Goal: Find specific page/section: Find specific page/section

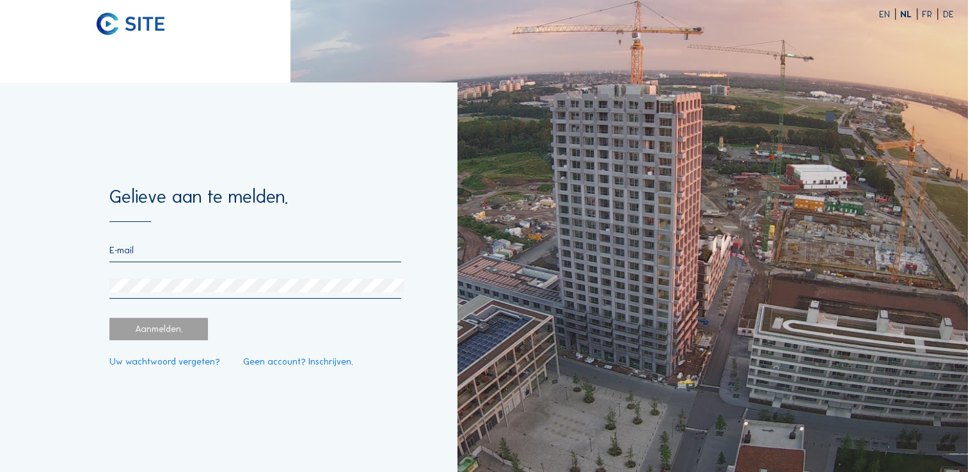
type input "[PERSON_NAME][EMAIL_ADDRESS][DOMAIN_NAME]"
click at [166, 330] on div "Aanmelden." at bounding box center [158, 329] width 99 height 22
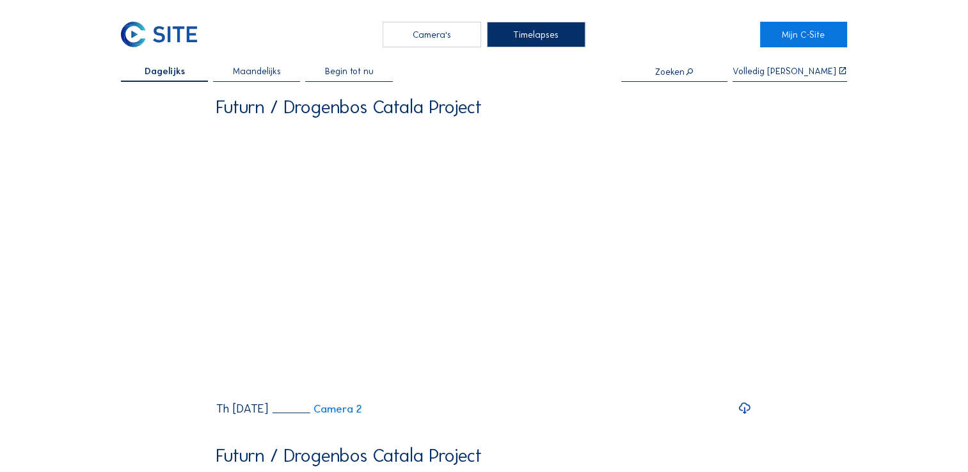
click at [431, 32] on div "Camera's" at bounding box center [432, 35] width 99 height 26
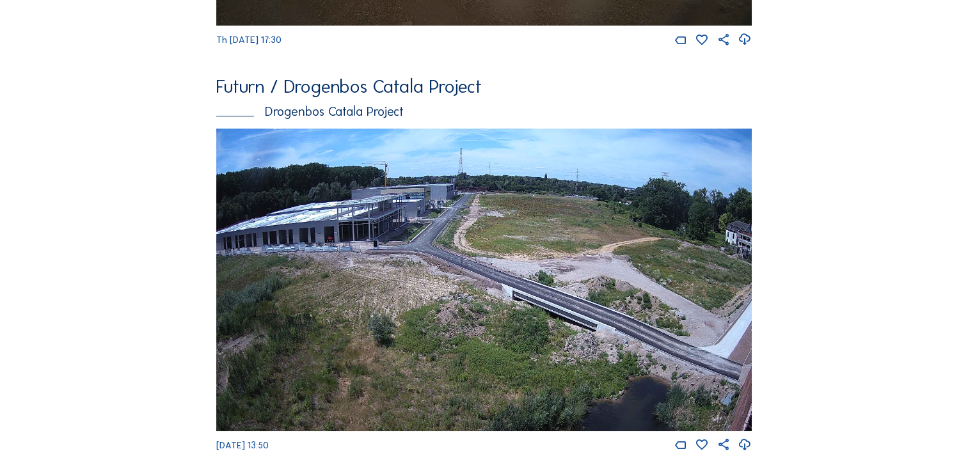
scroll to position [512, 0]
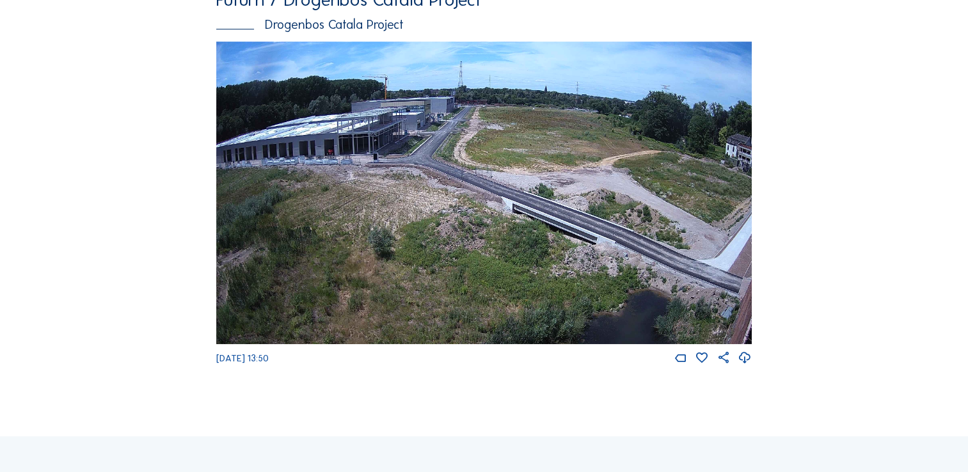
click at [311, 302] on img at bounding box center [483, 193] width 535 height 303
